Goal: Task Accomplishment & Management: Complete application form

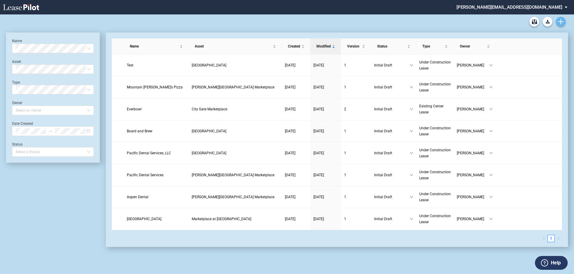
click at [561, 23] on use "Create new document" at bounding box center [560, 21] width 5 height 5
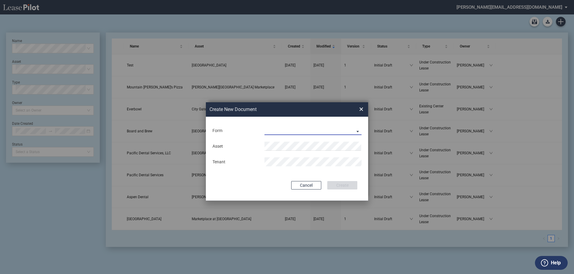
click at [356, 129] on md-select "Existing Center Lease Under Construction Lease" at bounding box center [313, 130] width 97 height 9
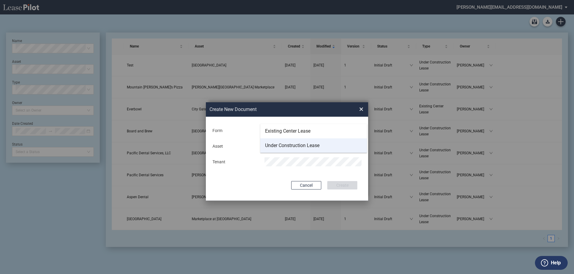
click at [283, 147] on div "Under Construction Lease" at bounding box center [292, 145] width 54 height 7
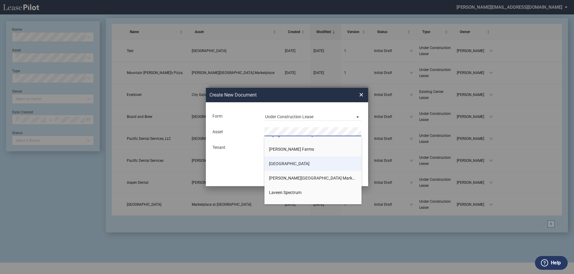
scroll to position [90, 0]
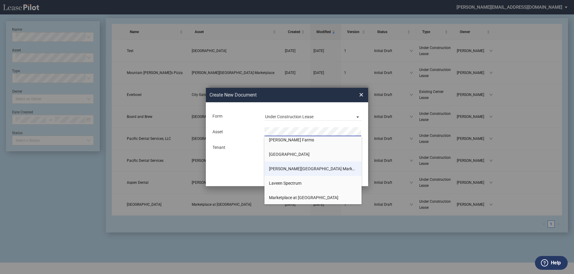
click at [286, 169] on span "[PERSON_NAME][GEOGRAPHIC_DATA] Marketplace" at bounding box center [317, 168] width 97 height 5
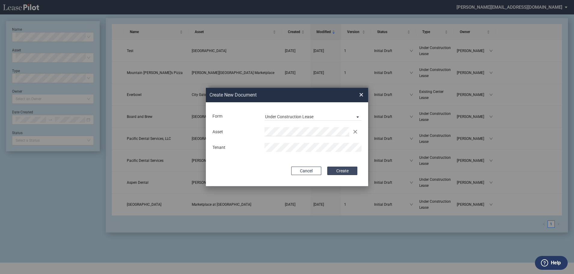
click at [341, 173] on button "Create" at bounding box center [342, 171] width 30 height 8
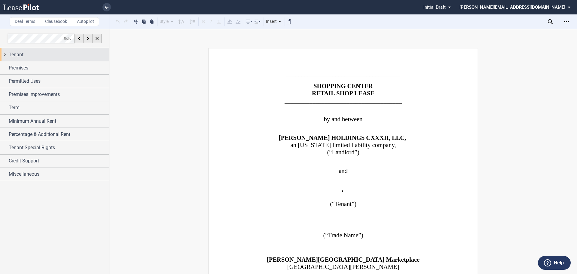
click at [4, 57] on div "Tenant" at bounding box center [54, 54] width 109 height 13
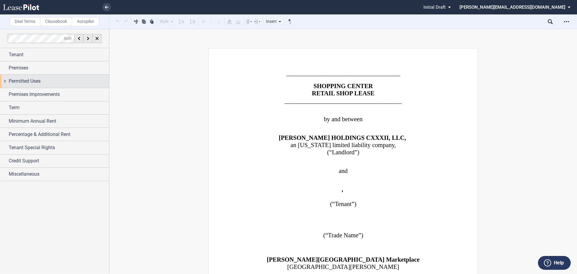
click at [5, 81] on div "Permitted Uses" at bounding box center [54, 81] width 109 height 13
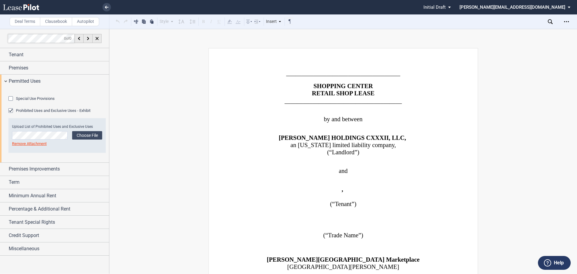
click at [10, 102] on div "Special Use Provisions" at bounding box center [11, 99] width 6 height 6
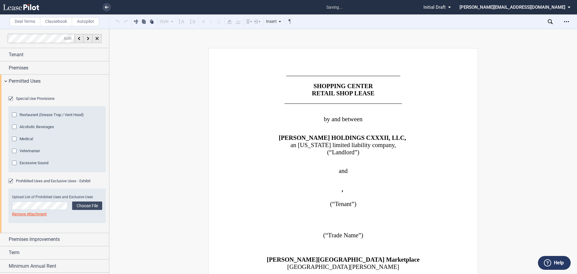
drag, startPoint x: 14, startPoint y: 147, endPoint x: 10, endPoint y: 160, distance: 13.1
click at [12, 118] on div "Restaurant (Grease Trap / Vent Hood)" at bounding box center [15, 115] width 6 height 6
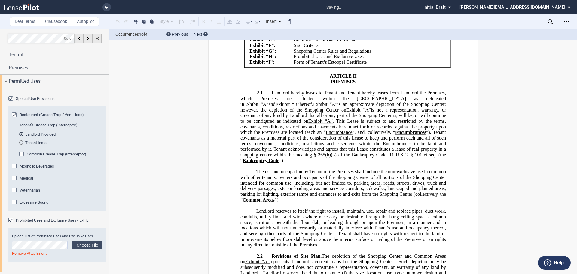
scroll to position [1823, 0]
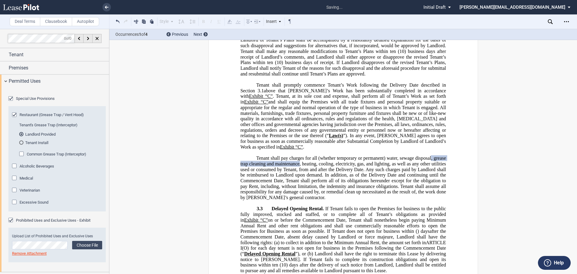
click at [13, 170] on div "Alcoholic Beverages" at bounding box center [15, 167] width 6 height 6
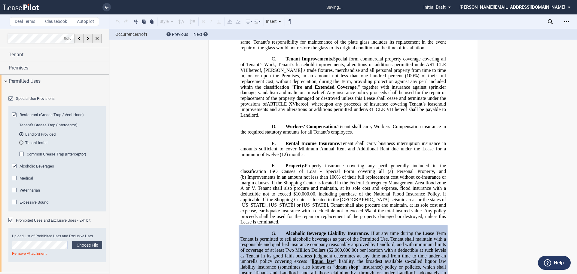
scroll to position [4489, 0]
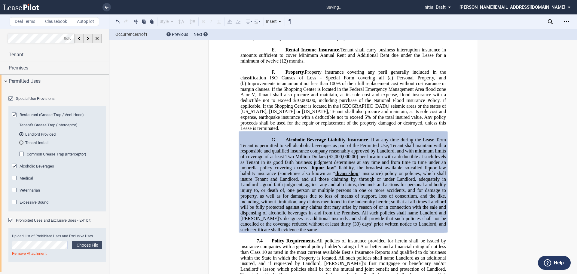
click at [15, 182] on div "Medical" at bounding box center [15, 179] width 6 height 6
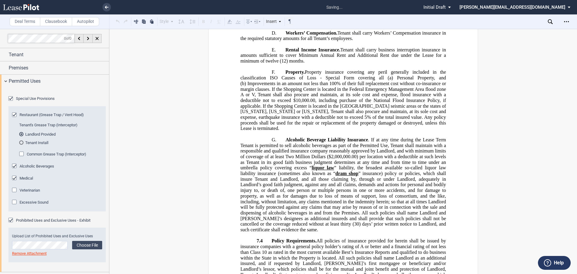
click at [15, 194] on div "Veterinarian" at bounding box center [15, 191] width 6 height 6
click at [15, 206] on div "Excessive Sound" at bounding box center [15, 203] width 6 height 6
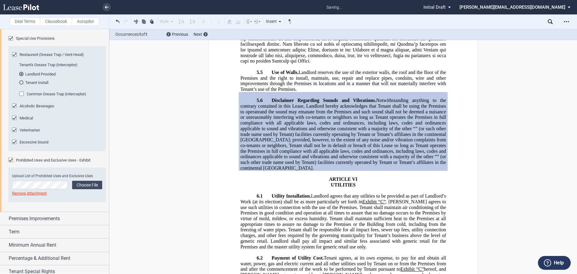
scroll to position [3623, 0]
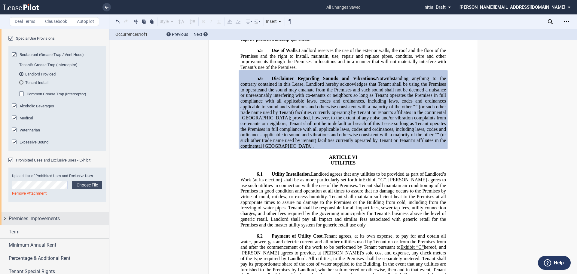
click at [4, 225] on div "Premises Improvements" at bounding box center [54, 218] width 109 height 13
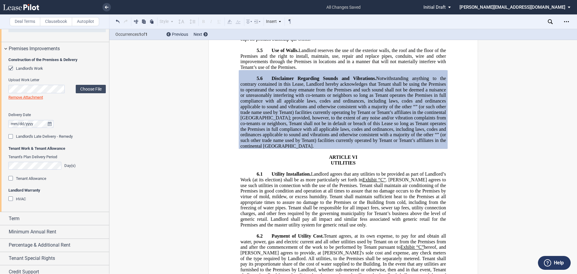
scroll to position [240, 0]
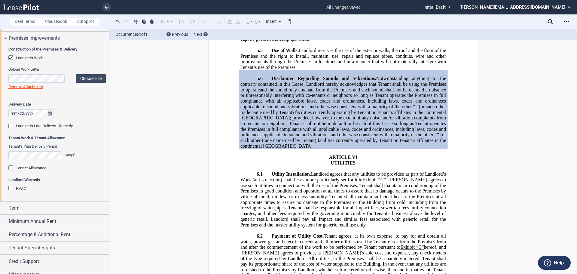
click at [10, 171] on div "Tenant Allowance" at bounding box center [11, 168] width 6 height 6
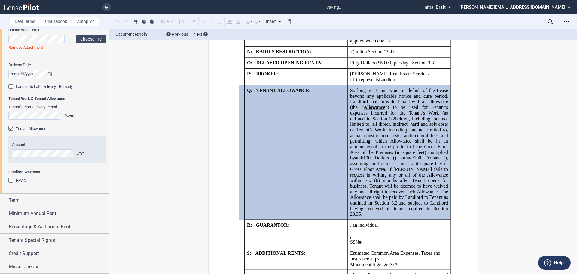
scroll to position [301, 0]
click at [11, 184] on div "HVAC" at bounding box center [11, 181] width 6 height 6
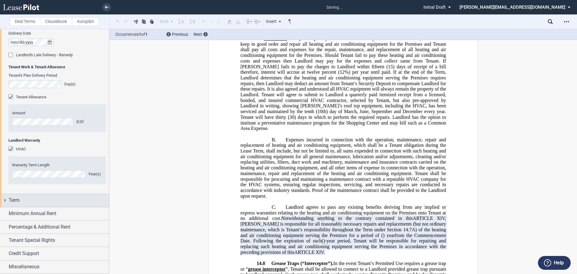
scroll to position [344, 0]
click at [5, 201] on div "Term" at bounding box center [54, 200] width 109 height 13
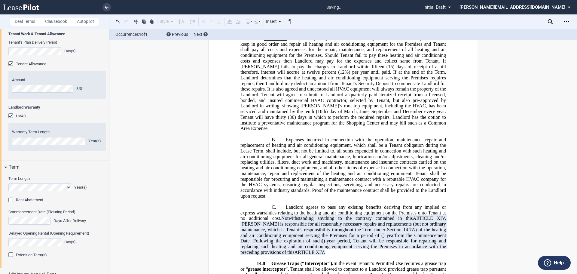
scroll to position [435, 0]
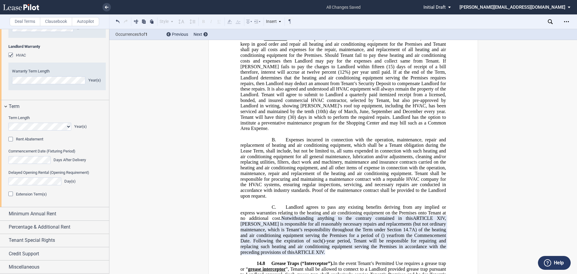
click at [11, 197] on div "Extension Term(s)" at bounding box center [11, 194] width 6 height 6
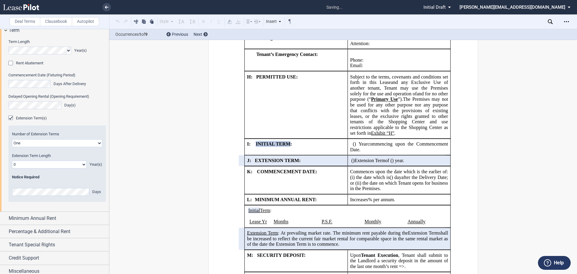
scroll to position [495, 0]
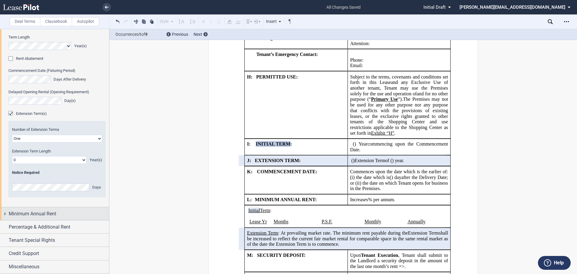
click at [5, 220] on div "Minimum Annual Rent" at bounding box center [54, 213] width 109 height 13
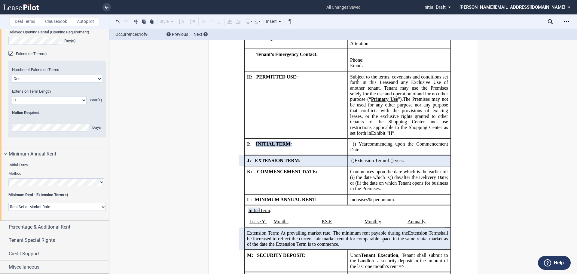
scroll to position [579, 0]
click at [5, 227] on div "Percentage & Additional Rent" at bounding box center [54, 227] width 109 height 13
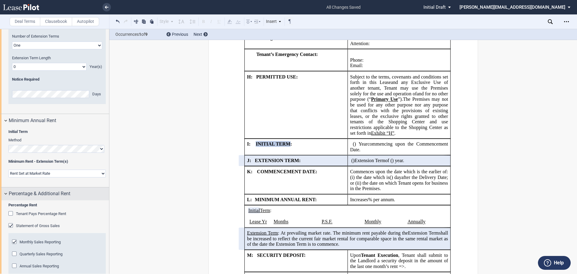
scroll to position [609, 0]
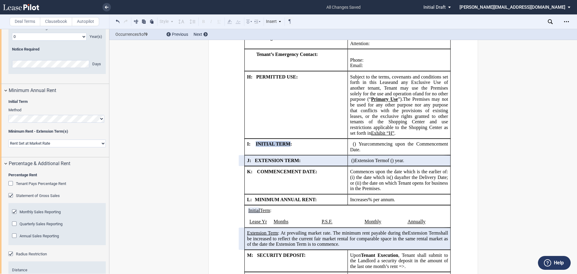
click at [11, 187] on div "Tenant Pays Percentage Rent" at bounding box center [11, 184] width 6 height 6
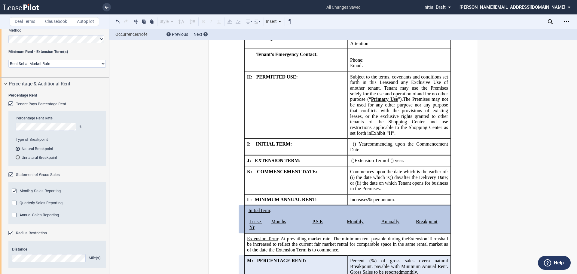
scroll to position [699, 0]
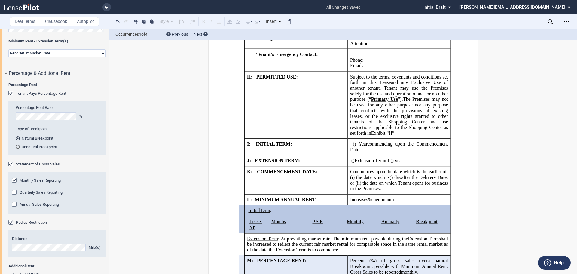
click at [14, 196] on div "Quarterly Sales Reporting" at bounding box center [15, 193] width 6 height 6
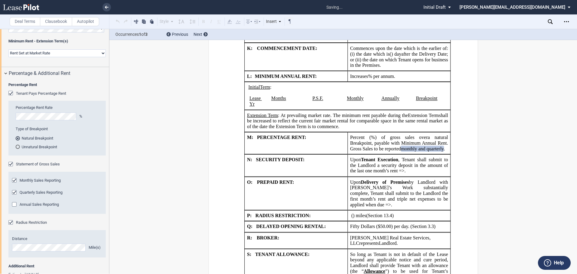
scroll to position [906, 0]
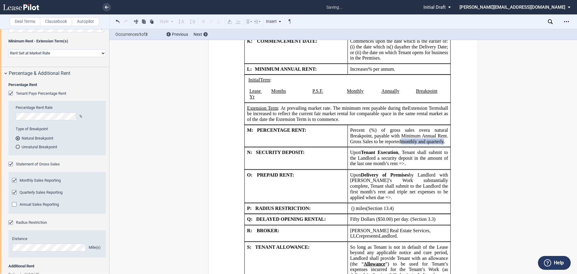
click at [14, 184] on div "Monthly Sales Reporting" at bounding box center [15, 181] width 6 height 6
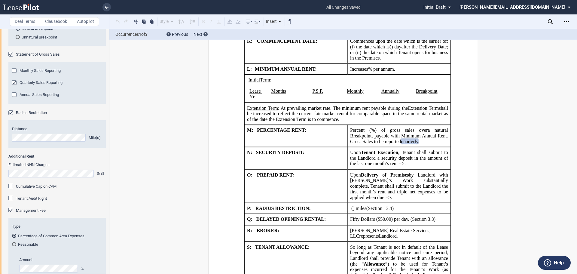
scroll to position [819, 0]
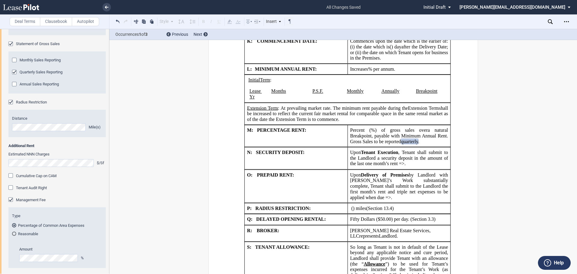
click at [10, 179] on div "Cumulative Cap on CAM" at bounding box center [11, 176] width 6 height 6
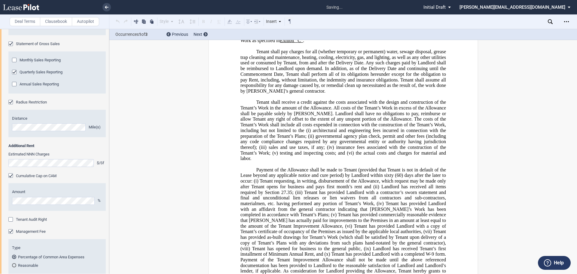
scroll to position [2487, 0]
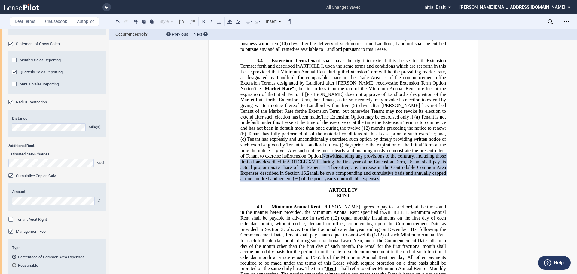
click at [10, 179] on div "Cumulative Cap on CAM" at bounding box center [11, 176] width 6 height 6
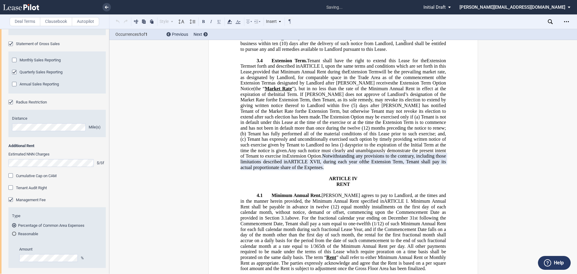
click at [11, 191] on div "Tenant Audit Right" at bounding box center [11, 188] width 6 height 6
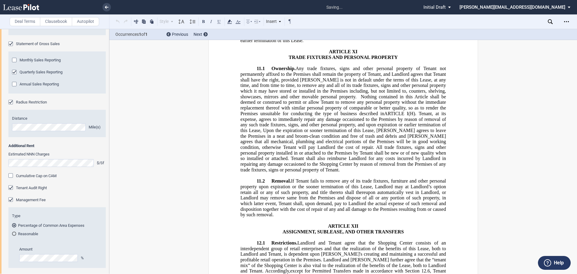
scroll to position [9777, 0]
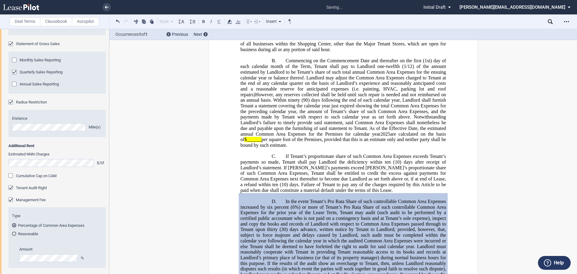
click at [10, 179] on div "Cumulative Cap on CAM" at bounding box center [11, 176] width 6 height 6
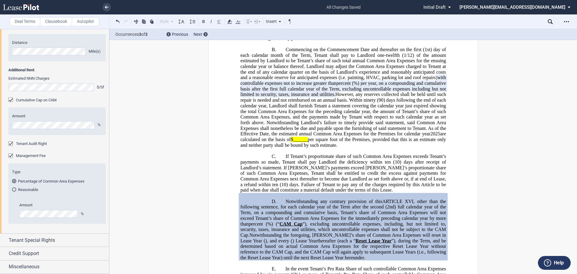
scroll to position [928, 0]
click at [5, 242] on div "Tenant Special Rights" at bounding box center [54, 240] width 109 height 13
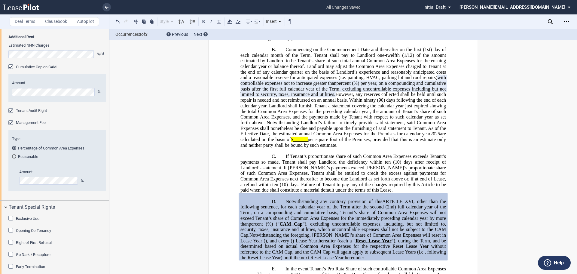
scroll to position [1018, 0]
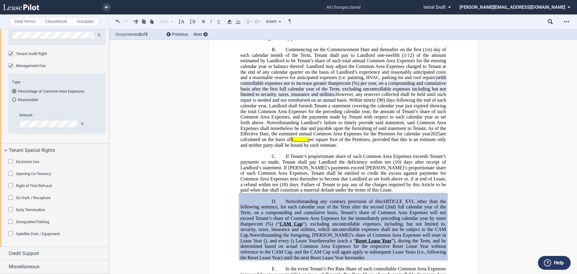
click at [10, 162] on div "Exclusive Use" at bounding box center [11, 162] width 6 height 6
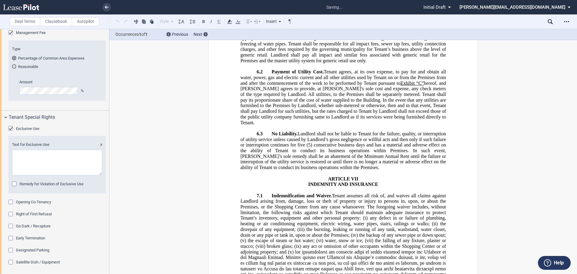
scroll to position [829, 0]
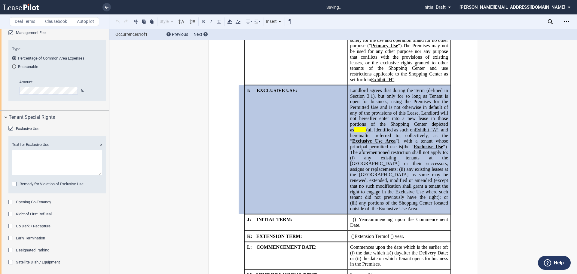
click at [13, 206] on div "Opening Co-Tenancy" at bounding box center [11, 203] width 6 height 6
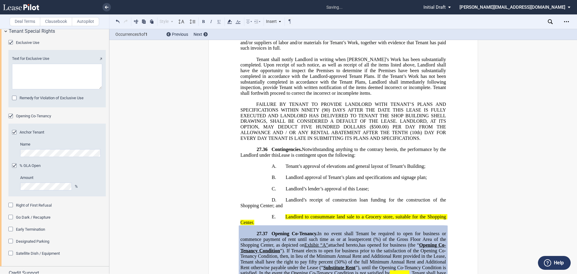
scroll to position [1108, 0]
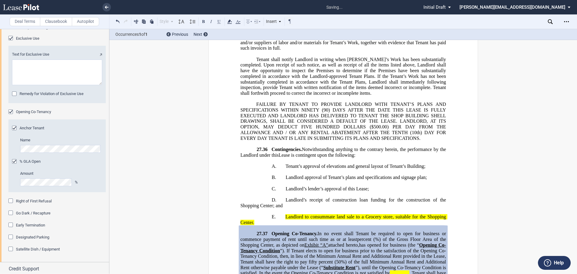
click at [11, 204] on div "Right of First Refusal" at bounding box center [11, 201] width 6 height 6
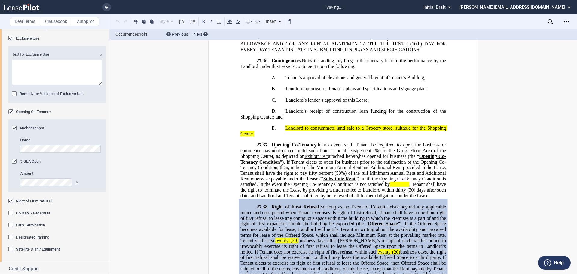
scroll to position [15316, 0]
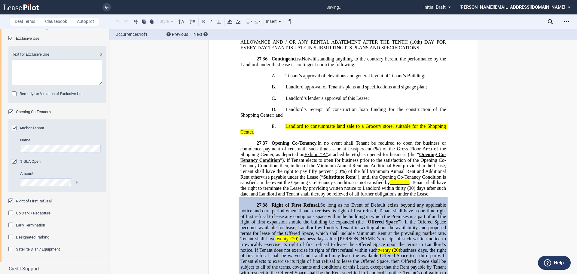
click at [10, 216] on div "Go Dark / Recapture" at bounding box center [11, 213] width 6 height 6
click at [10, 228] on div "Early Termination" at bounding box center [11, 225] width 6 height 6
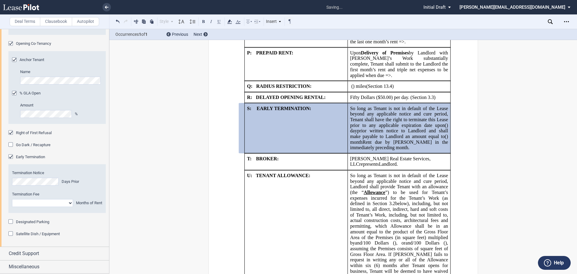
scroll to position [1139, 0]
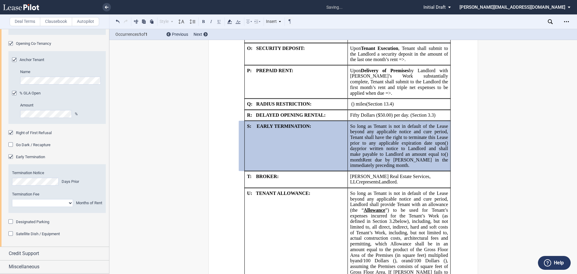
click at [12, 225] on div "Designated Parking" at bounding box center [11, 222] width 6 height 6
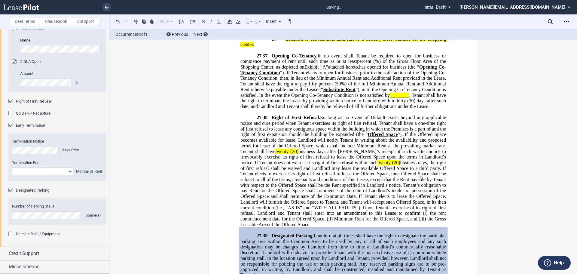
scroll to position [1241, 0]
click at [11, 233] on div "Satellite Dish / Equipment" at bounding box center [11, 234] width 6 height 6
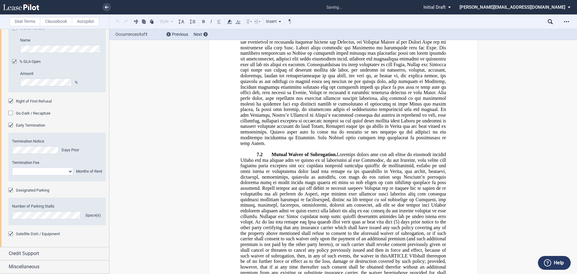
scroll to position [4679, 0]
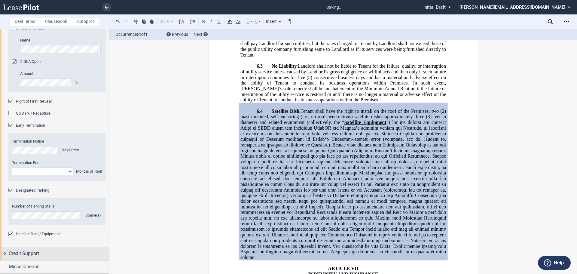
click at [4, 253] on div "Credit Support" at bounding box center [54, 253] width 109 height 13
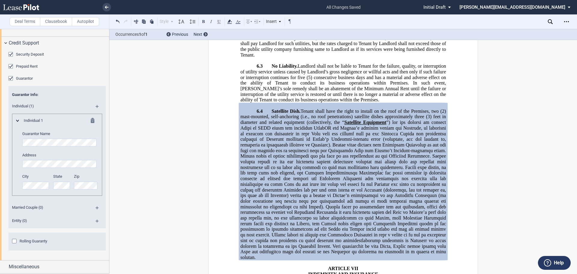
scroll to position [1452, 0]
click at [4, 266] on div "Miscellaneous" at bounding box center [54, 266] width 109 height 13
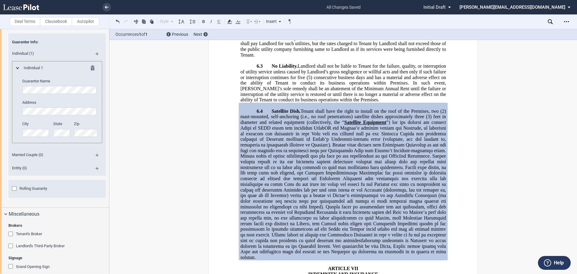
scroll to position [1542, 0]
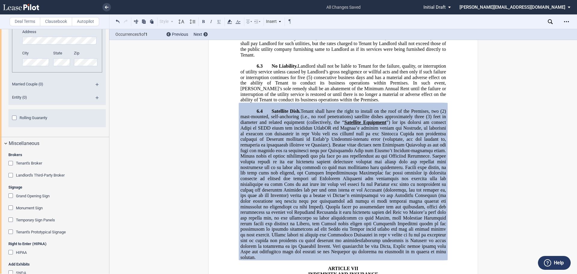
click at [9, 167] on div "Tenant's Broker" at bounding box center [11, 164] width 6 height 6
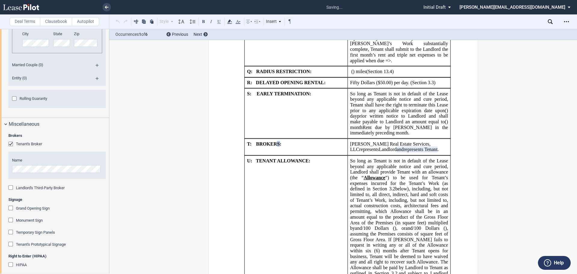
scroll to position [1572, 0]
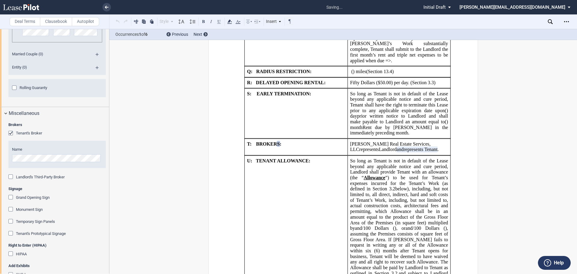
click at [10, 180] on div "Landlord's Third-Party Broker" at bounding box center [11, 177] width 6 height 6
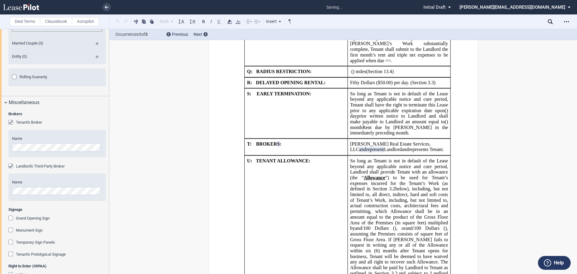
scroll to position [1602, 0]
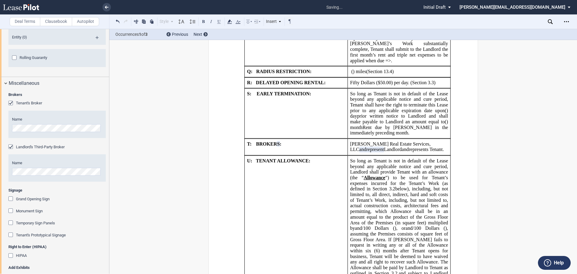
click at [10, 202] on div "Grand Opening Sign" at bounding box center [11, 199] width 6 height 6
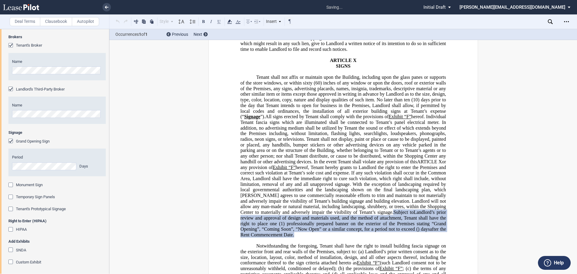
scroll to position [1662, 0]
click at [11, 187] on div "Monument Sign" at bounding box center [11, 184] width 6 height 6
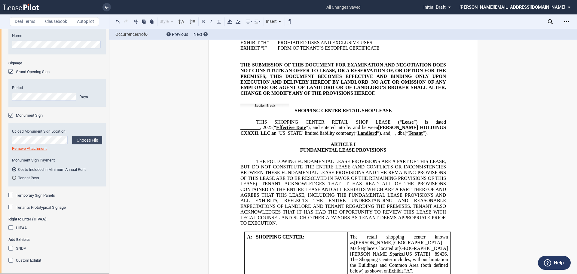
scroll to position [1762, 0]
click at [9, 228] on div "HIPAA" at bounding box center [11, 228] width 6 height 6
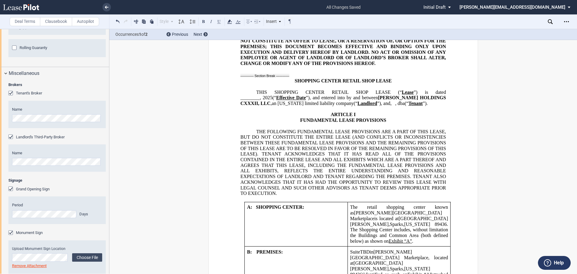
scroll to position [0, 0]
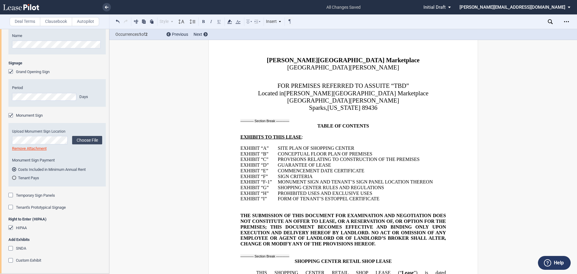
click at [14, 250] on div "SNDA" at bounding box center [11, 249] width 6 height 6
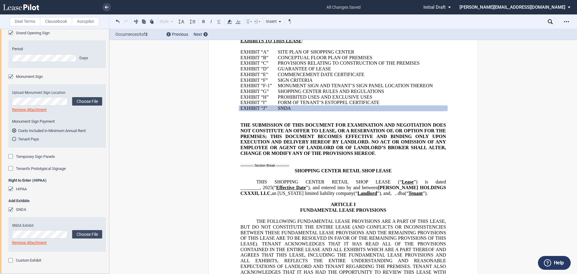
scroll to position [350, 0]
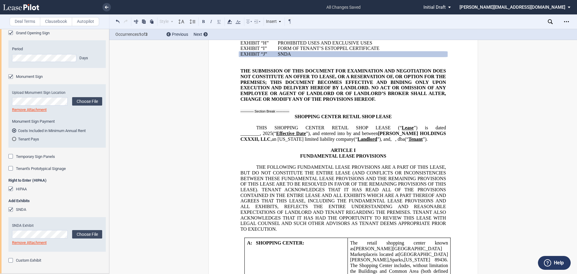
click at [12, 260] on div "Custom Exhibit" at bounding box center [11, 261] width 6 height 6
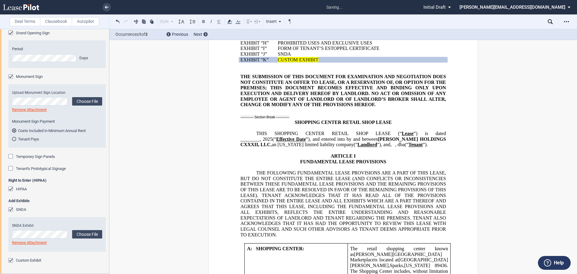
click at [11, 259] on div "Custom Exhibit" at bounding box center [11, 261] width 6 height 6
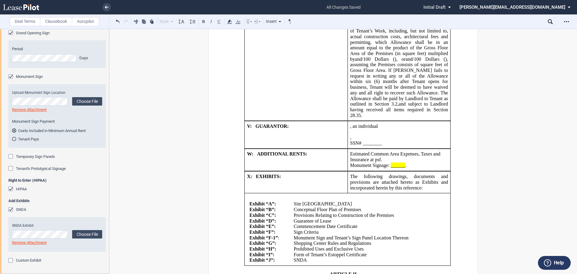
scroll to position [1402, 0]
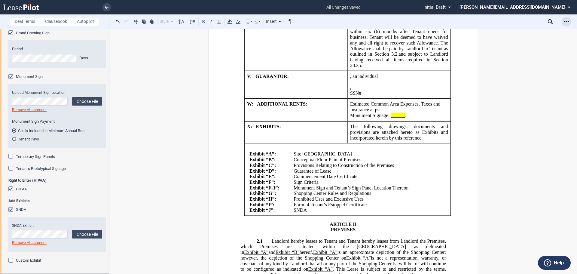
click at [567, 23] on icon "Open Lease options menu" at bounding box center [566, 21] width 5 height 5
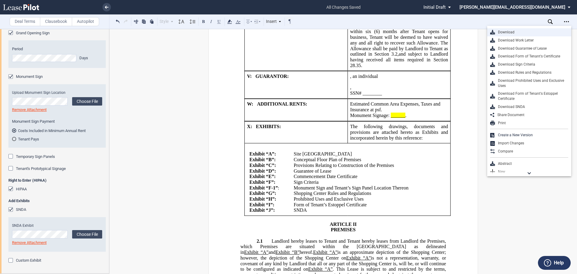
click at [508, 32] on div "Download" at bounding box center [531, 32] width 73 height 5
